Goal: Navigation & Orientation: Find specific page/section

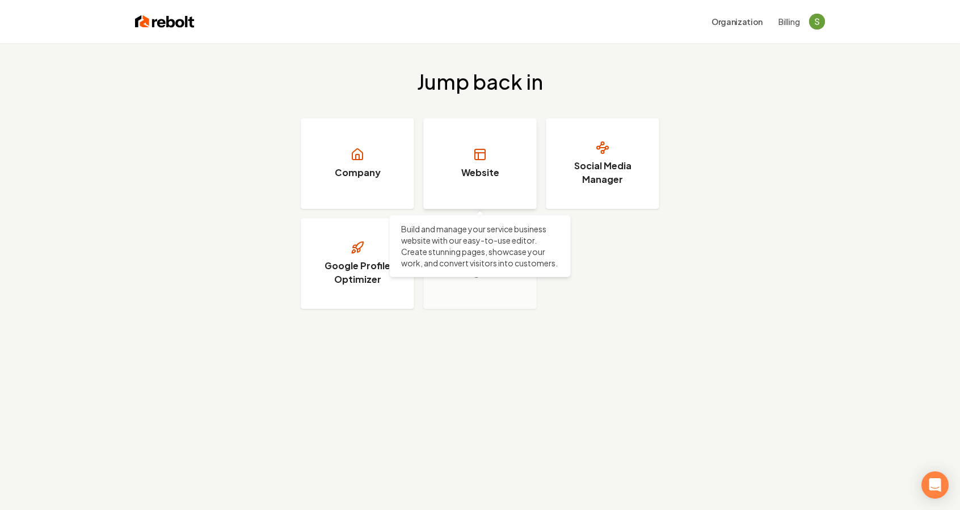
click at [479, 165] on link "Website" at bounding box center [480, 163] width 114 height 91
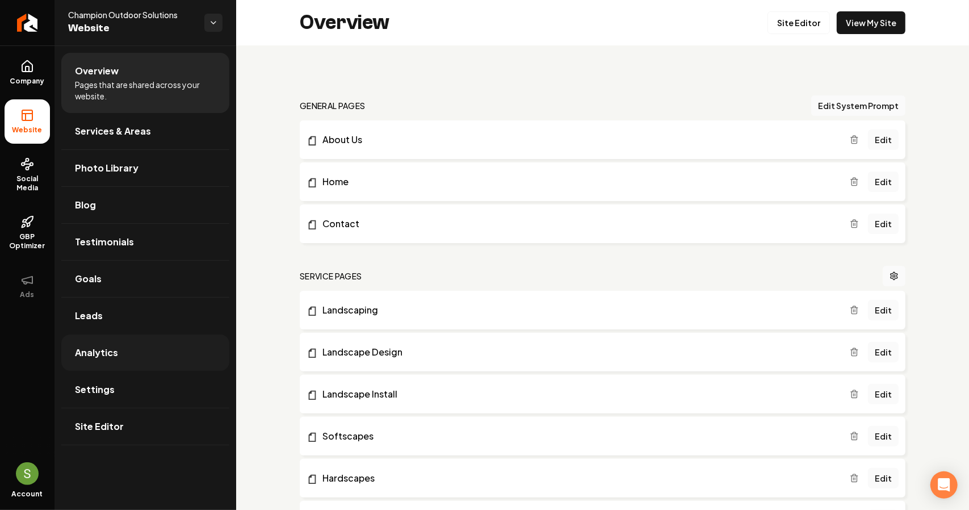
click at [119, 364] on link "Analytics" at bounding box center [145, 352] width 168 height 36
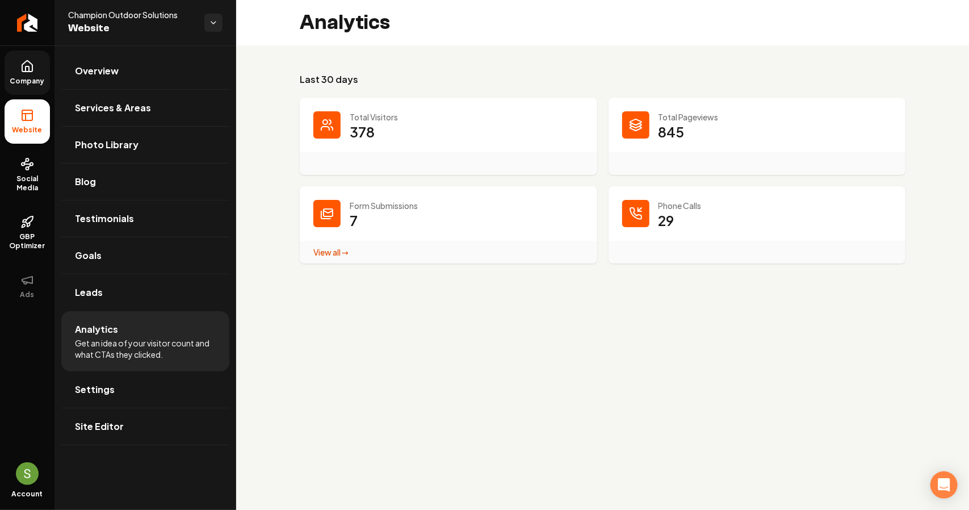
click at [32, 68] on icon at bounding box center [27, 66] width 10 height 11
